Goal: Task Accomplishment & Management: Use online tool/utility

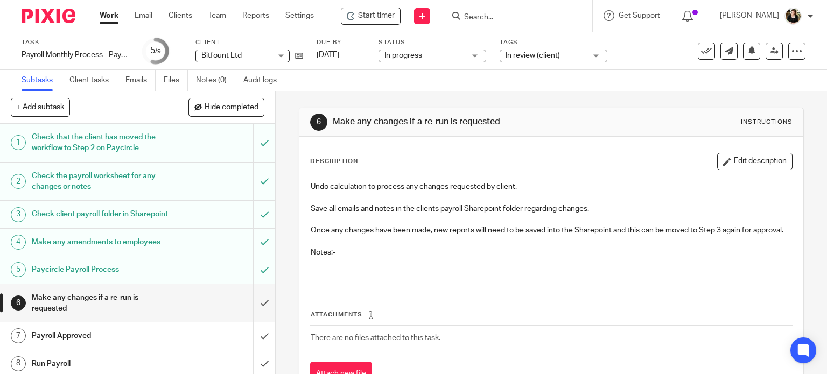
click at [504, 13] on input "Search" at bounding box center [511, 18] width 97 height 10
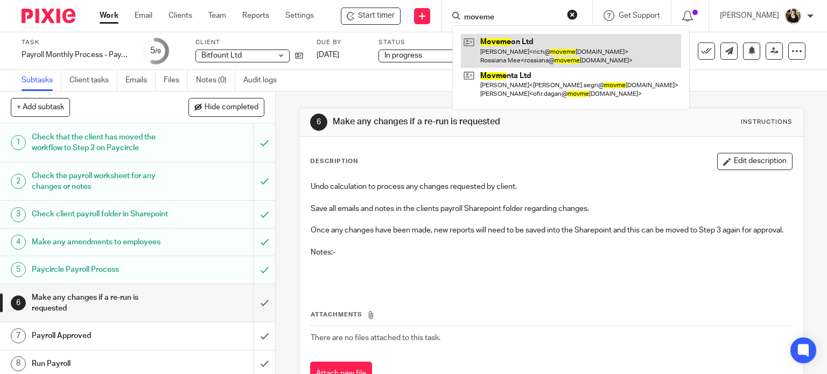
type input "moveme"
click at [501, 48] on link at bounding box center [571, 50] width 220 height 33
click at [503, 46] on link at bounding box center [571, 50] width 220 height 33
click at [503, 40] on link at bounding box center [571, 50] width 220 height 33
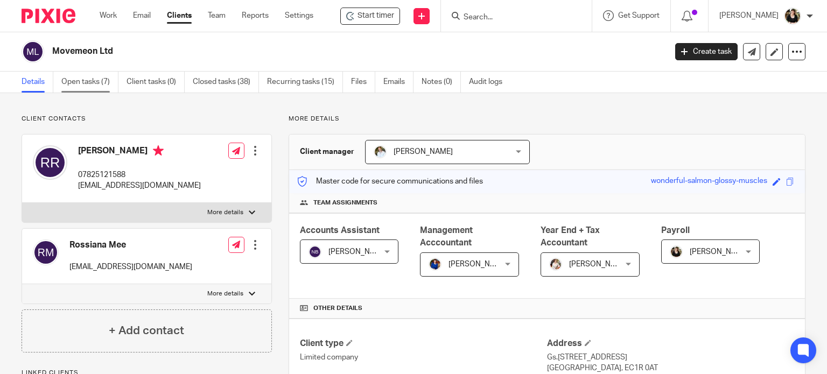
click at [82, 85] on link "Open tasks (7)" at bounding box center [89, 82] width 57 height 21
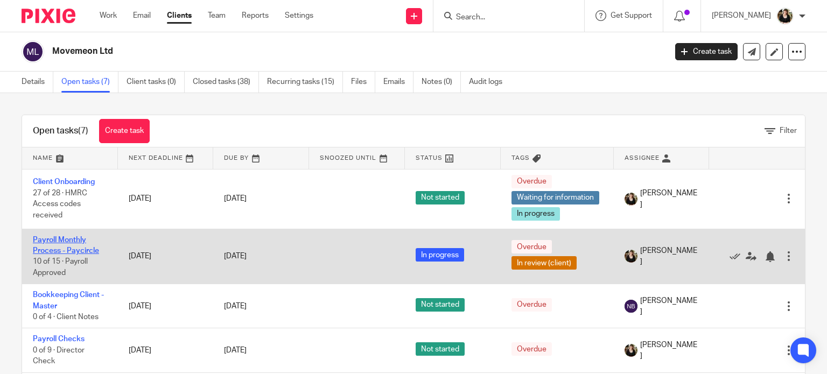
click at [64, 239] on link "Payroll Monthly Process - Paycircle" at bounding box center [66, 245] width 66 height 18
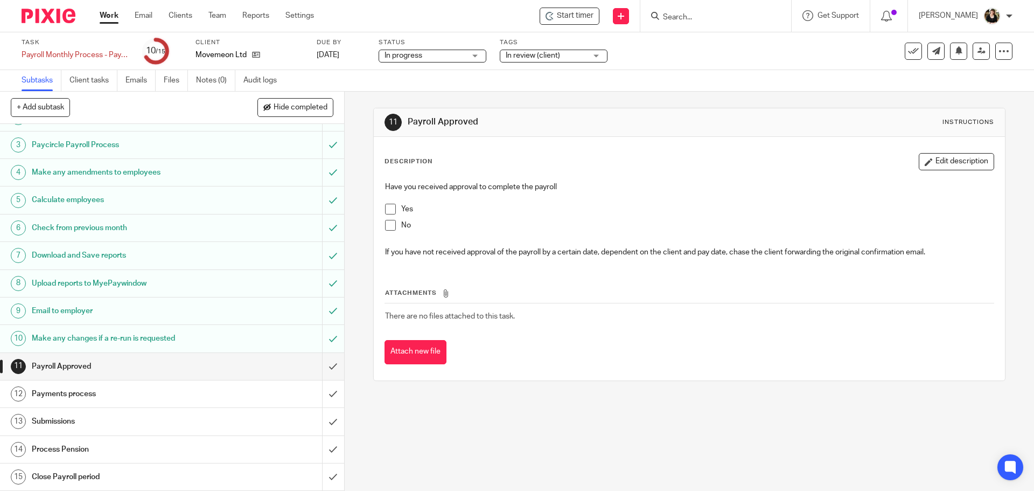
scroll to position [48, 0]
click at [322, 365] on input "submit" at bounding box center [172, 366] width 344 height 27
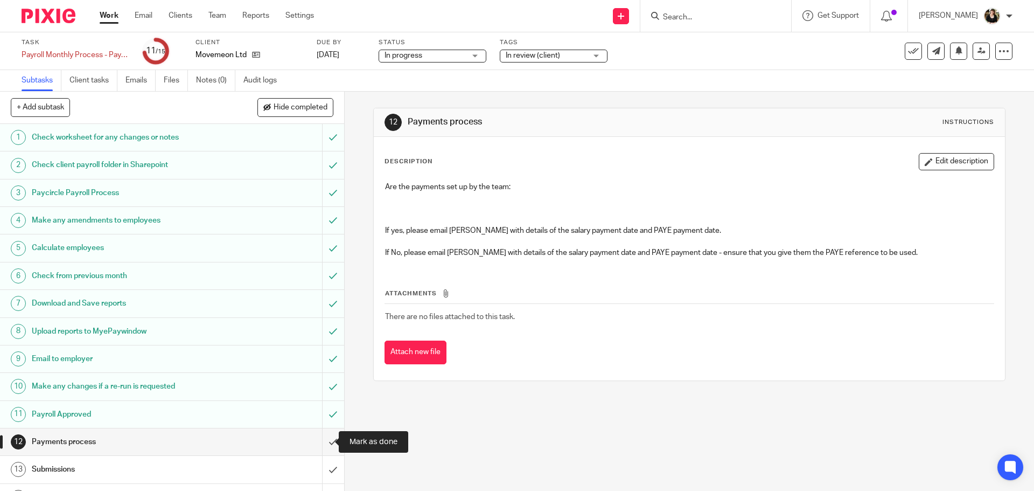
click at [322, 443] on input "submit" at bounding box center [172, 441] width 344 height 27
